Goal: Information Seeking & Learning: Check status

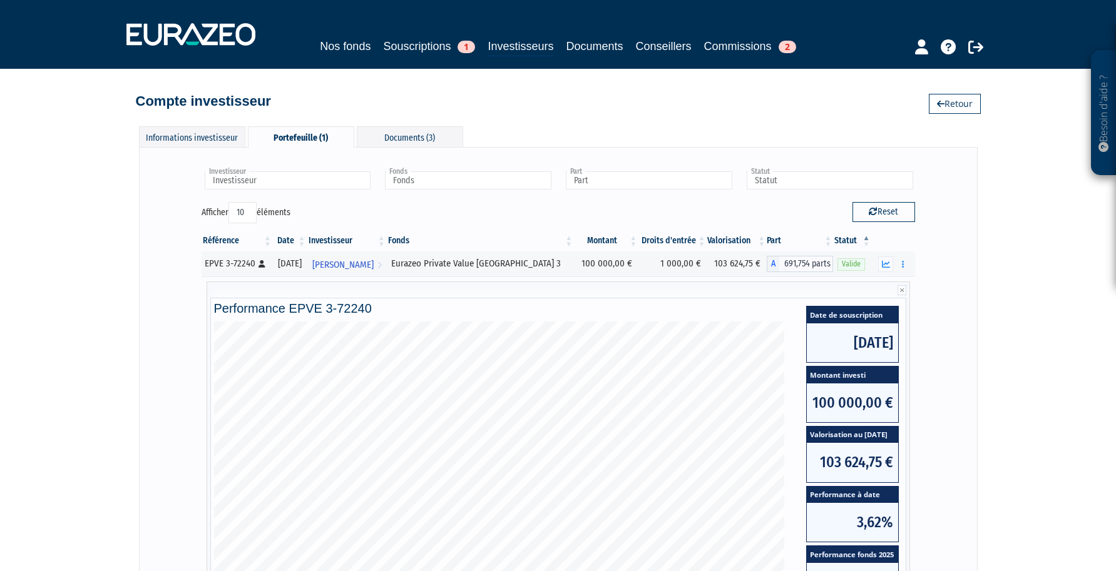
scroll to position [53, 0]
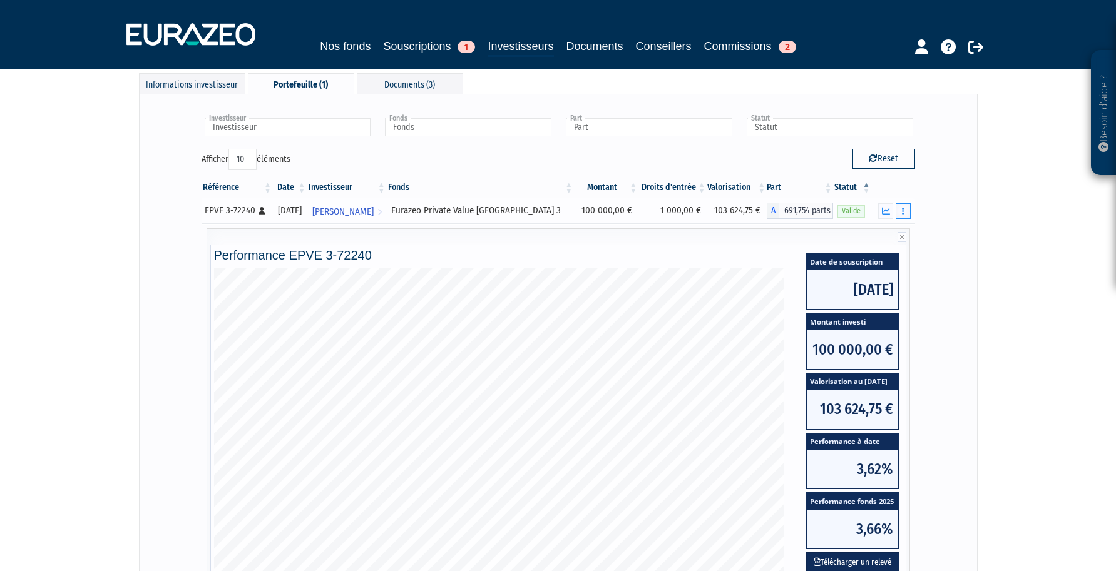
click at [908, 213] on button "button" at bounding box center [903, 211] width 15 height 16
click at [890, 230] on link "Documents" at bounding box center [875, 233] width 63 height 21
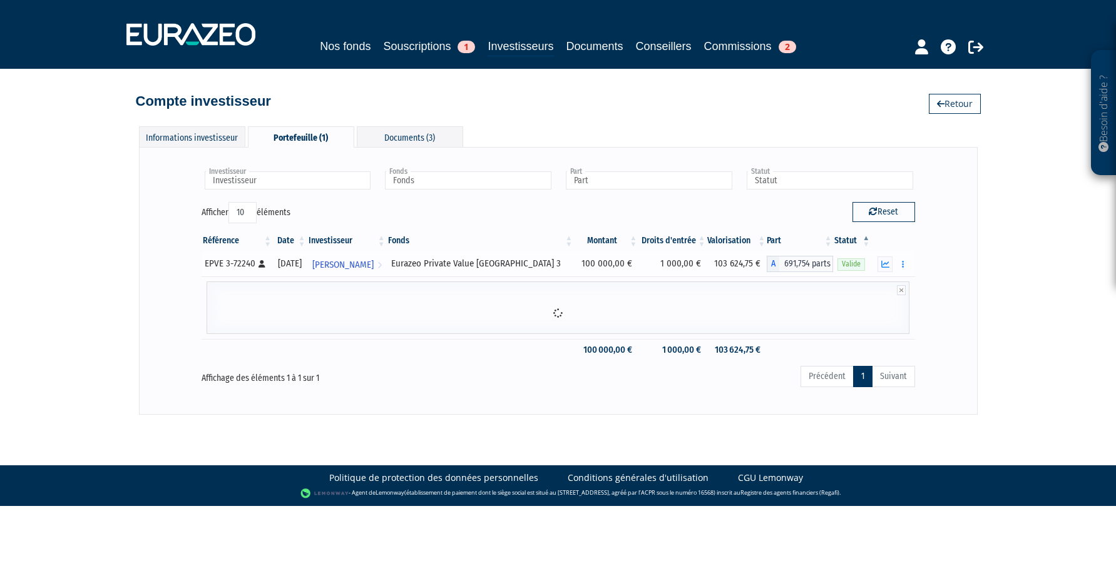
scroll to position [0, 0]
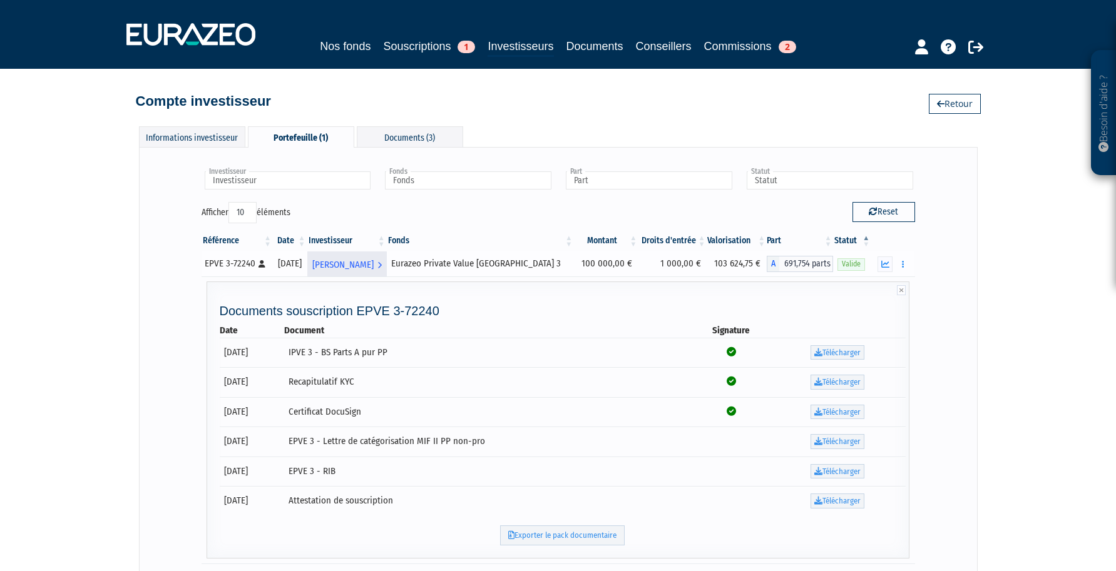
click at [371, 266] on span "[PERSON_NAME]" at bounding box center [342, 264] width 61 height 23
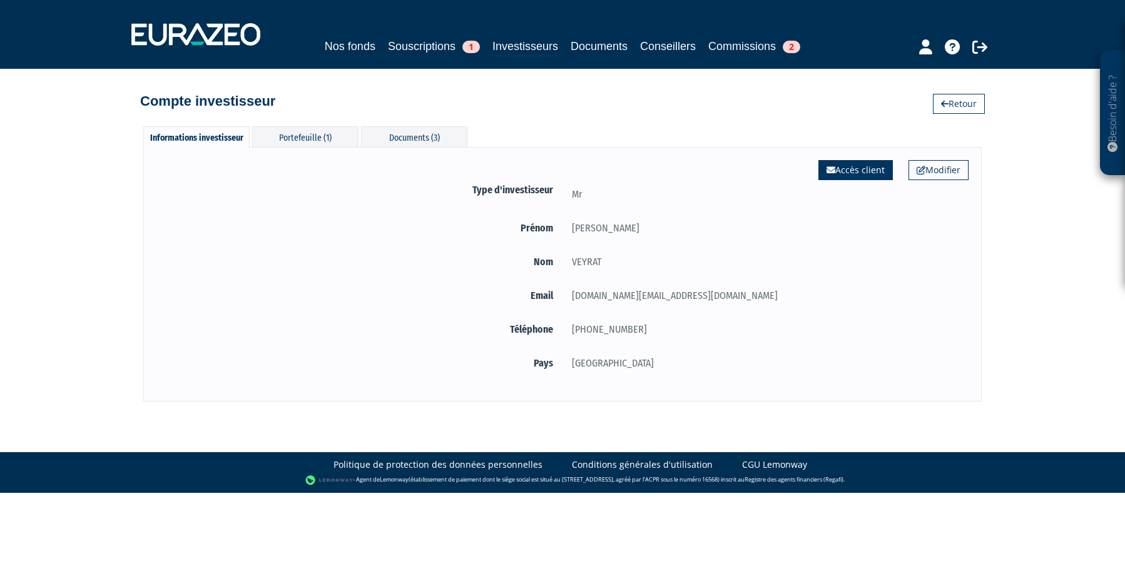
click at [864, 174] on link "Accès client" at bounding box center [856, 170] width 74 height 20
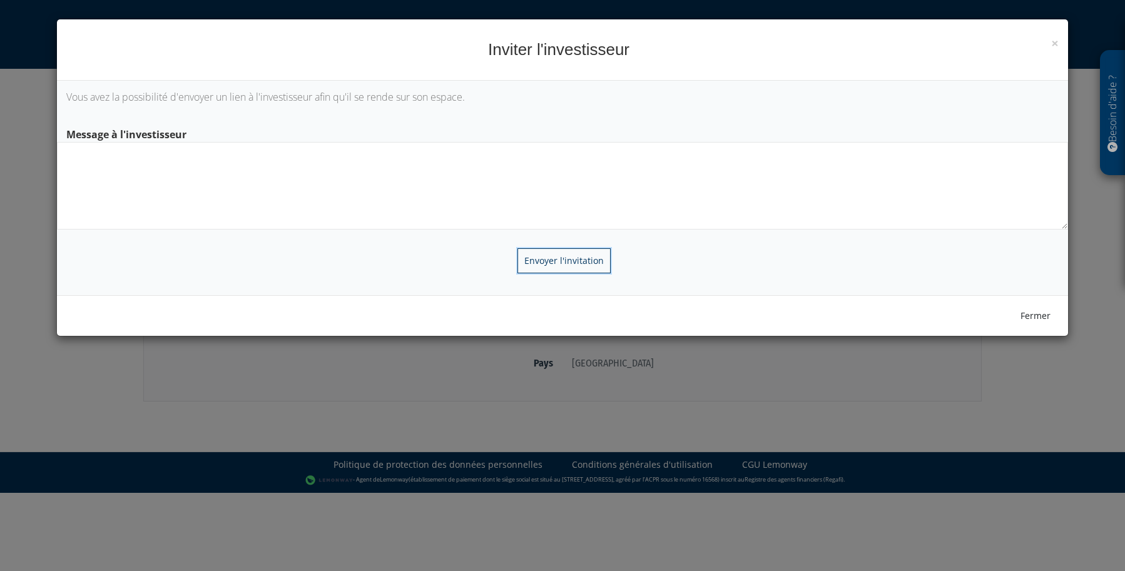
click at [587, 263] on input "Envoyer l'invitation" at bounding box center [564, 260] width 93 height 25
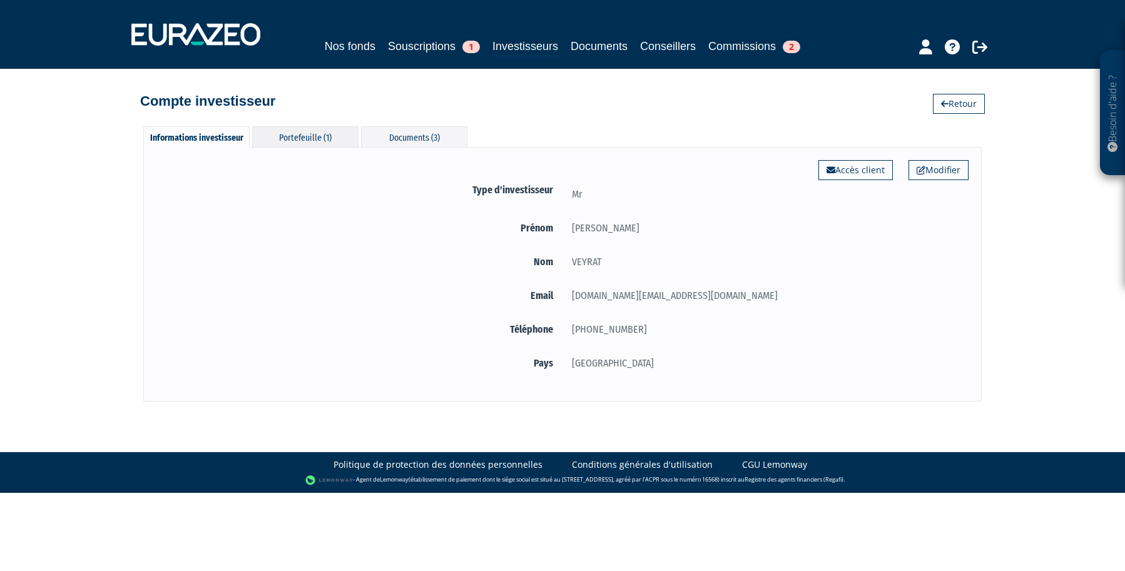
click at [317, 133] on div "Portefeuille (1)" at bounding box center [305, 136] width 106 height 21
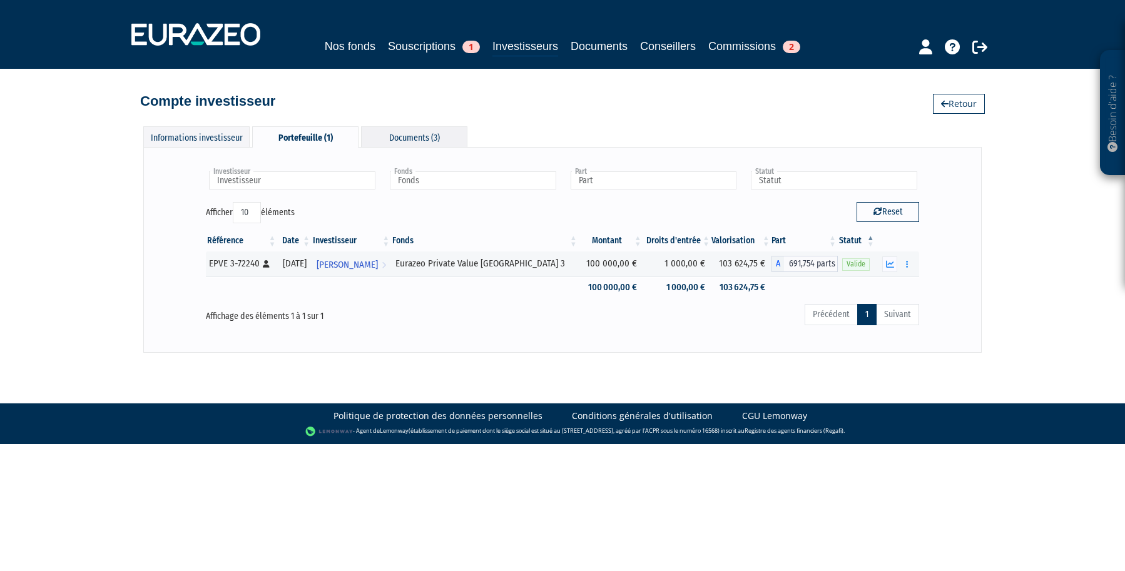
click at [439, 136] on div "Documents (3)" at bounding box center [414, 136] width 106 height 21
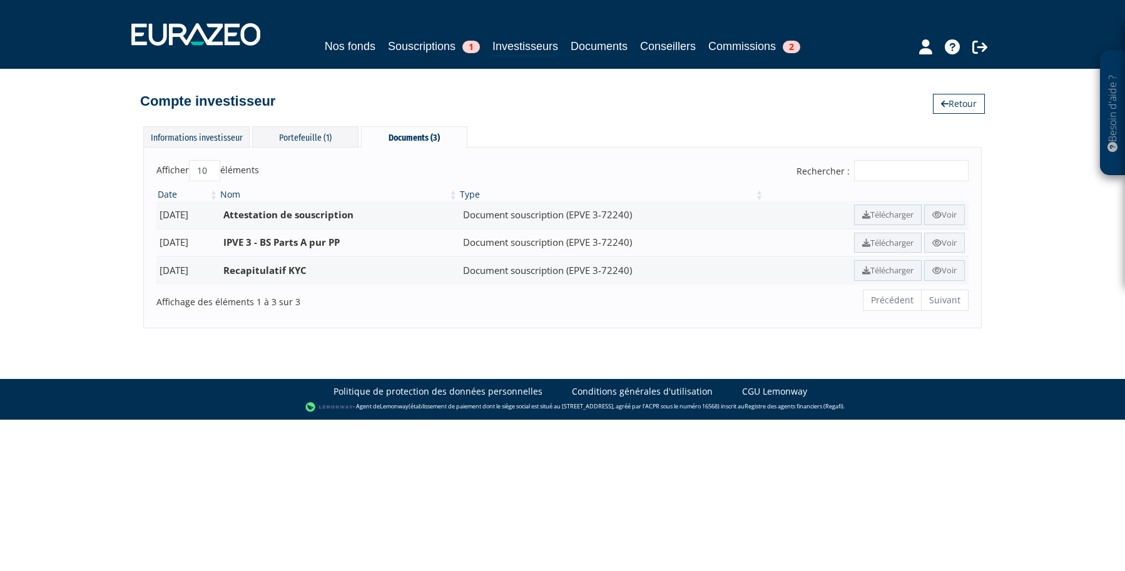
click at [312, 148] on div "Informations investisseur Portefeuille (1) Documents (3)" at bounding box center [305, 137] width 324 height 22
click at [310, 145] on div "Portefeuille (1)" at bounding box center [305, 136] width 106 height 21
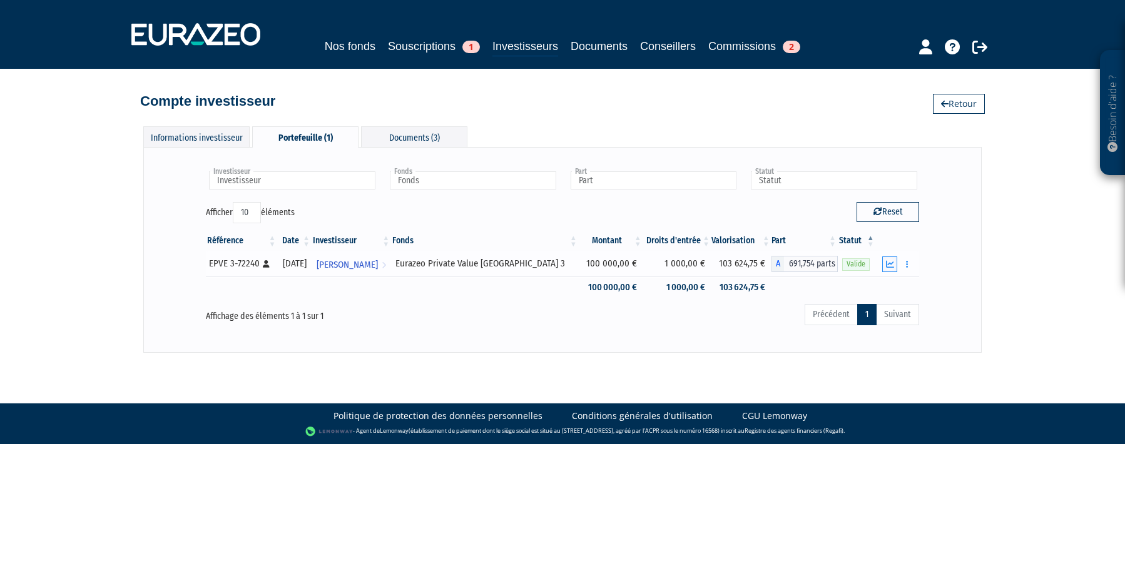
click at [894, 270] on button "button" at bounding box center [889, 265] width 15 height 16
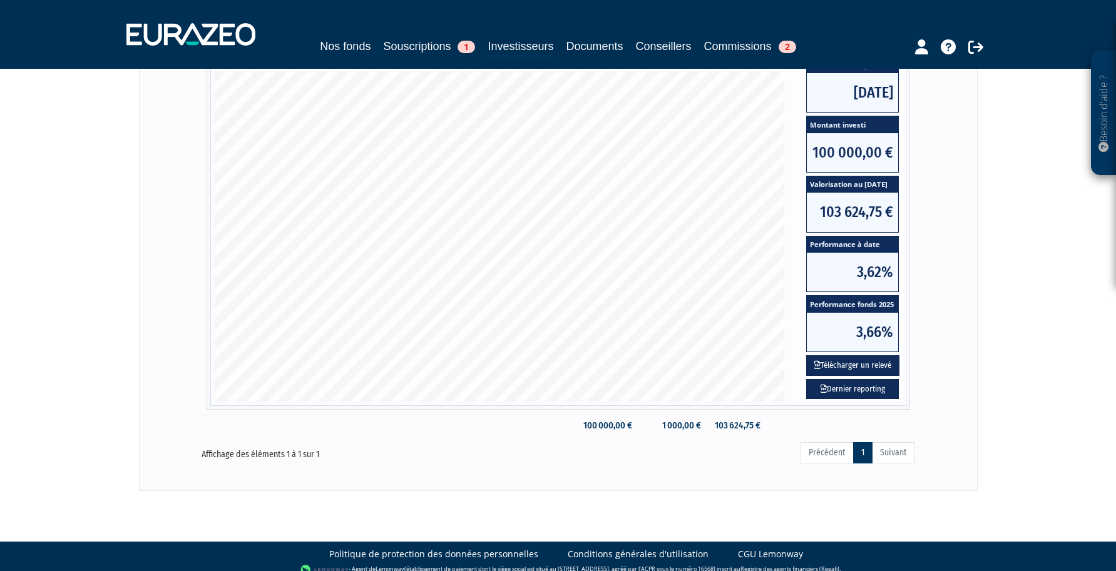
scroll to position [262, 0]
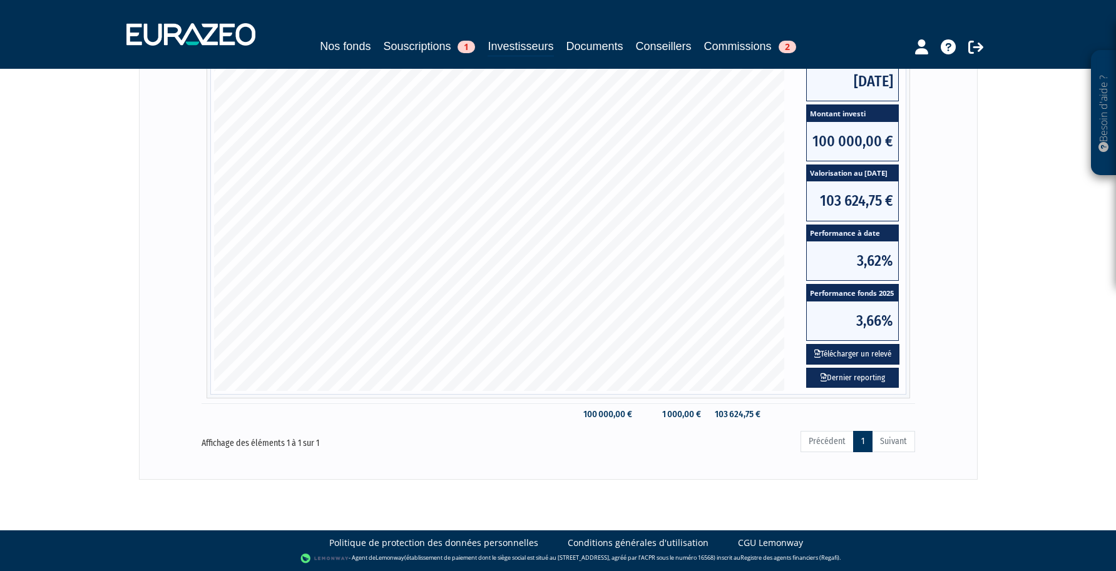
drag, startPoint x: 882, startPoint y: 301, endPoint x: 1018, endPoint y: 213, distance: 162.0
click at [1018, 213] on div "Besoin d'aide ? × J'ai besoin d'aide Si vous avez une question à propos du fonc…" at bounding box center [558, 109] width 1116 height 742
